Goal: Task Accomplishment & Management: Manage account settings

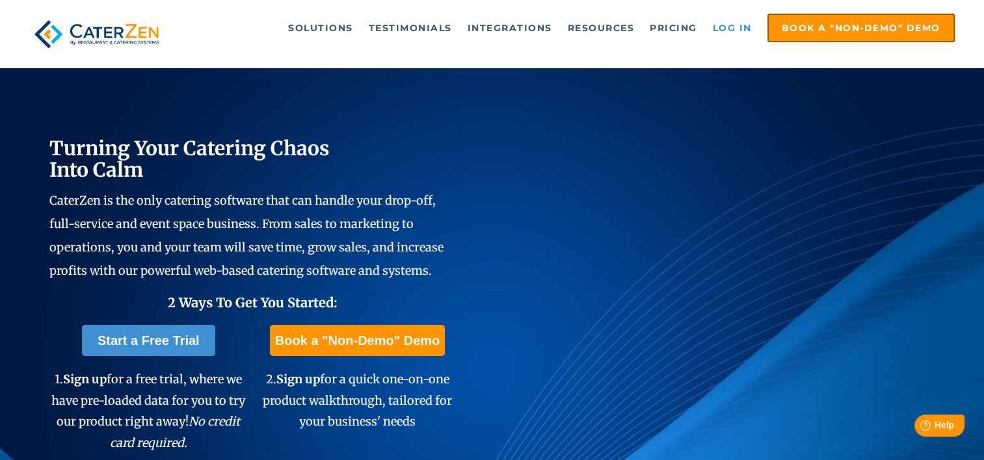
click at [729, 25] on link "Log in" at bounding box center [732, 28] width 52 height 26
click at [731, 26] on link "Log in" at bounding box center [732, 28] width 52 height 26
click at [745, 21] on link "Log in" at bounding box center [732, 28] width 52 height 26
